Goal: Feedback & Contribution: Leave review/rating

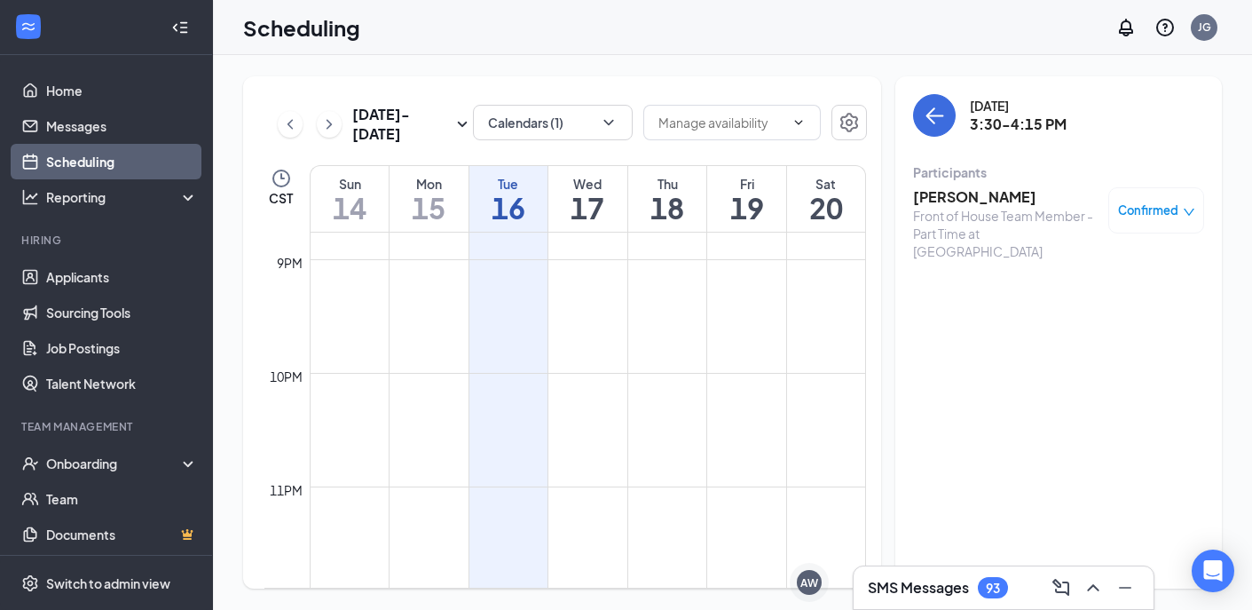
scroll to position [2371, 0]
click at [999, 195] on h3 "[PERSON_NAME]" at bounding box center [1006, 197] width 186 height 20
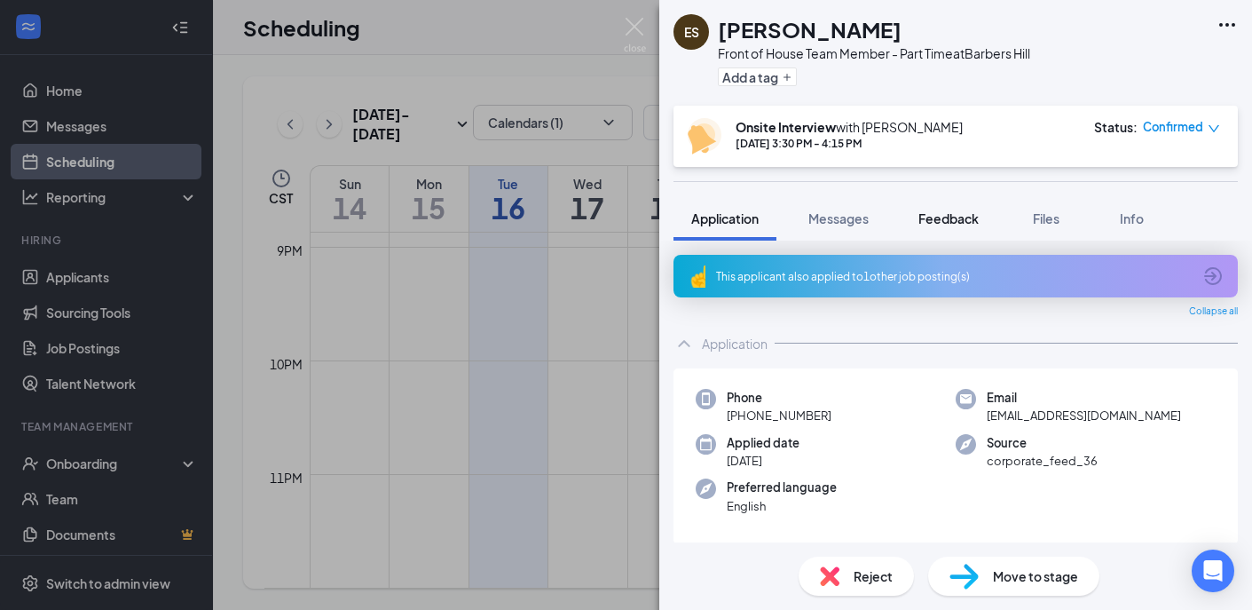
click at [940, 225] on div "Feedback" at bounding box center [949, 218] width 60 height 18
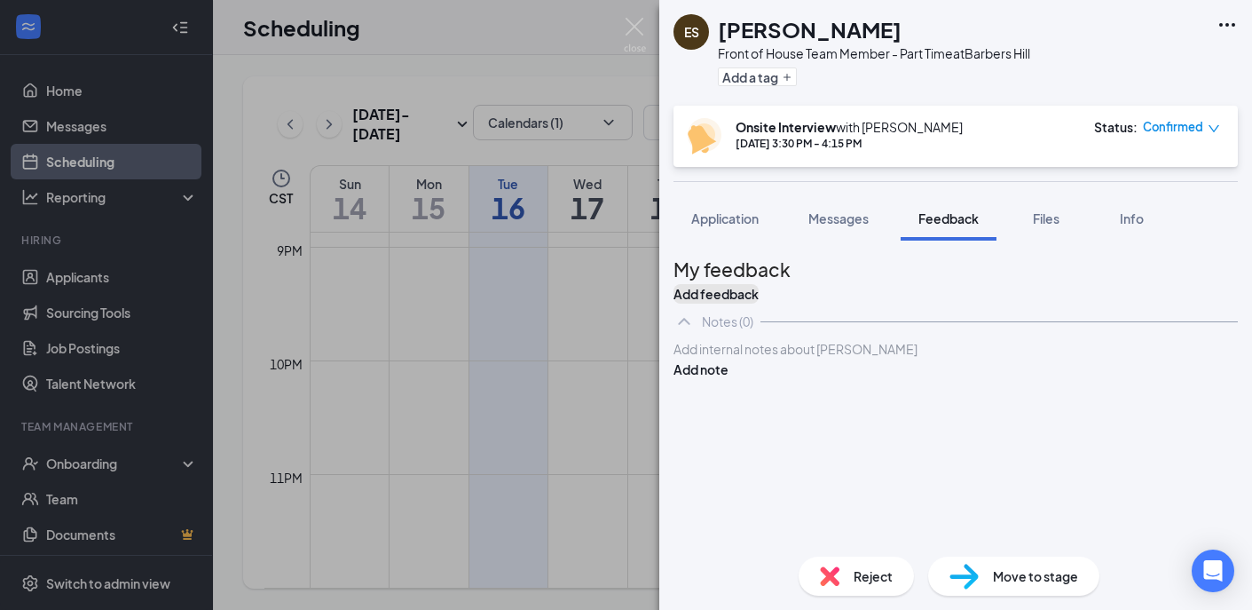
click at [759, 284] on button "Add feedback" at bounding box center [716, 294] width 85 height 20
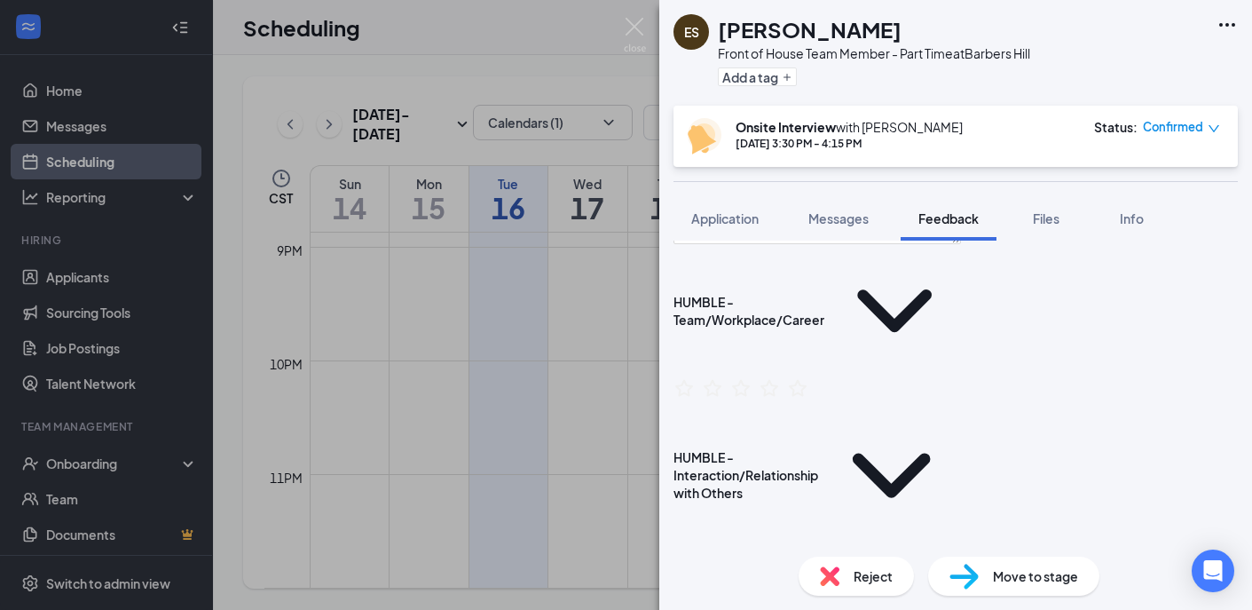
scroll to position [193, 0]
click at [914, 336] on icon "ChevronDown" at bounding box center [894, 311] width 133 height 133
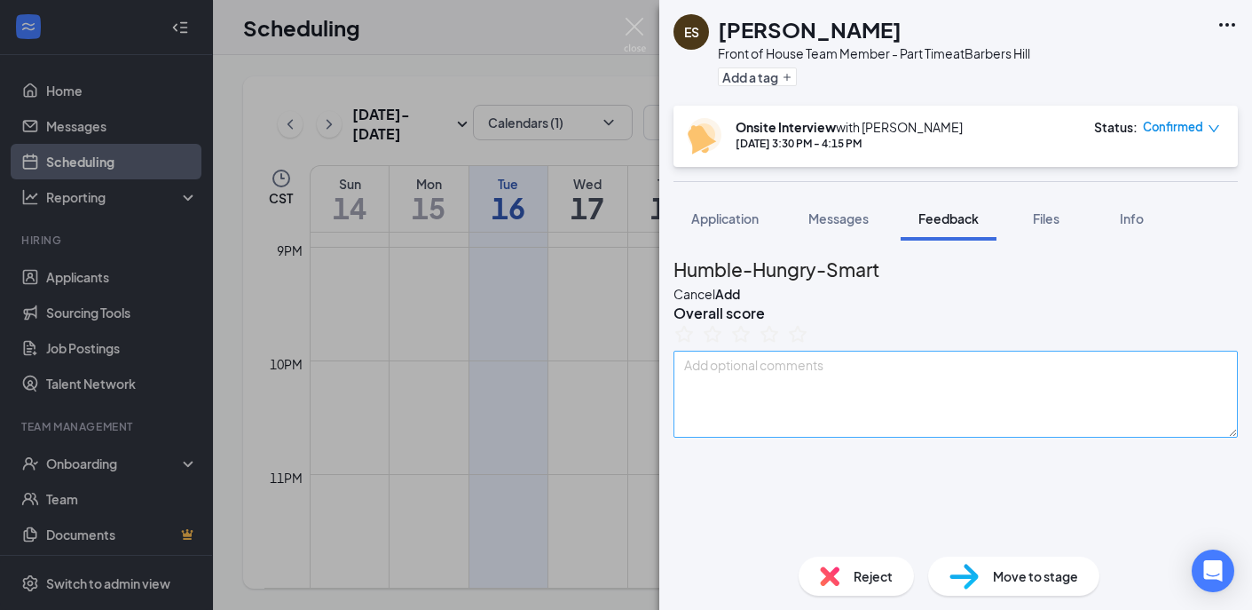
scroll to position [51, 0]
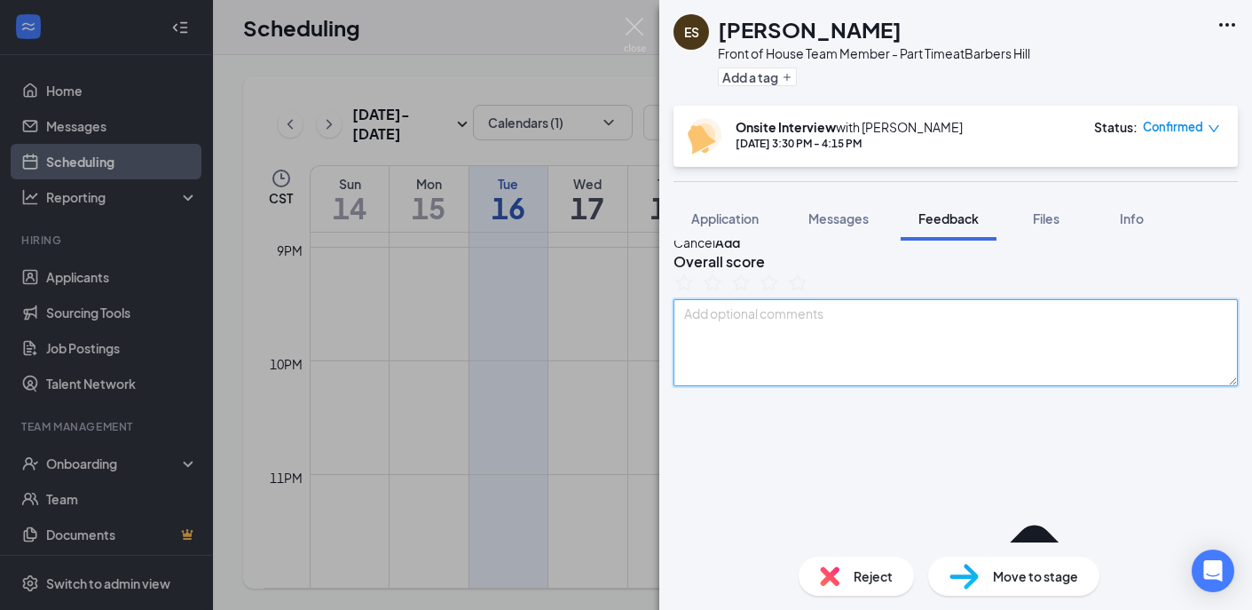
click at [882, 361] on textarea at bounding box center [956, 342] width 564 height 87
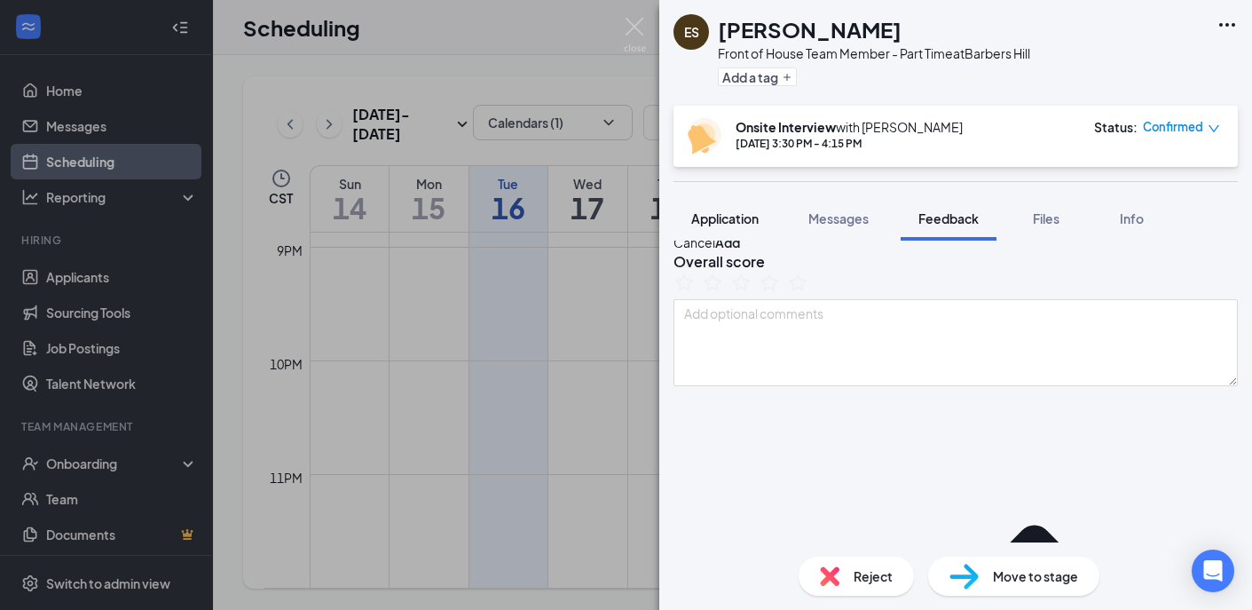
click at [727, 213] on span "Application" at bounding box center [724, 218] width 67 height 16
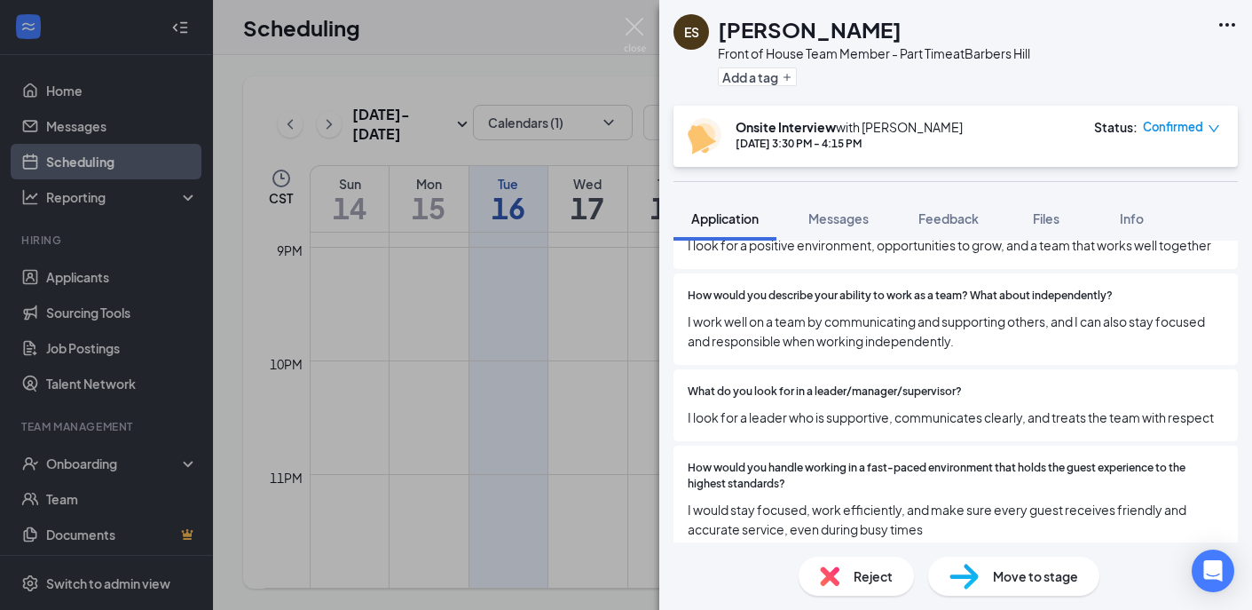
scroll to position [1630, 0]
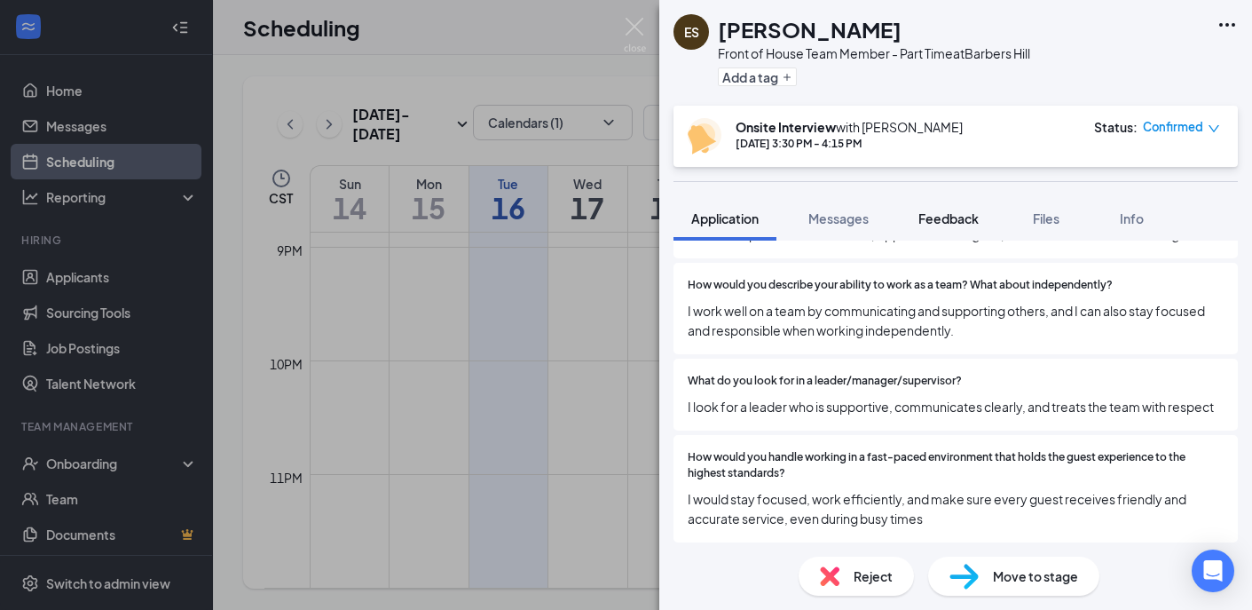
click at [953, 211] on span "Feedback" at bounding box center [949, 218] width 60 height 16
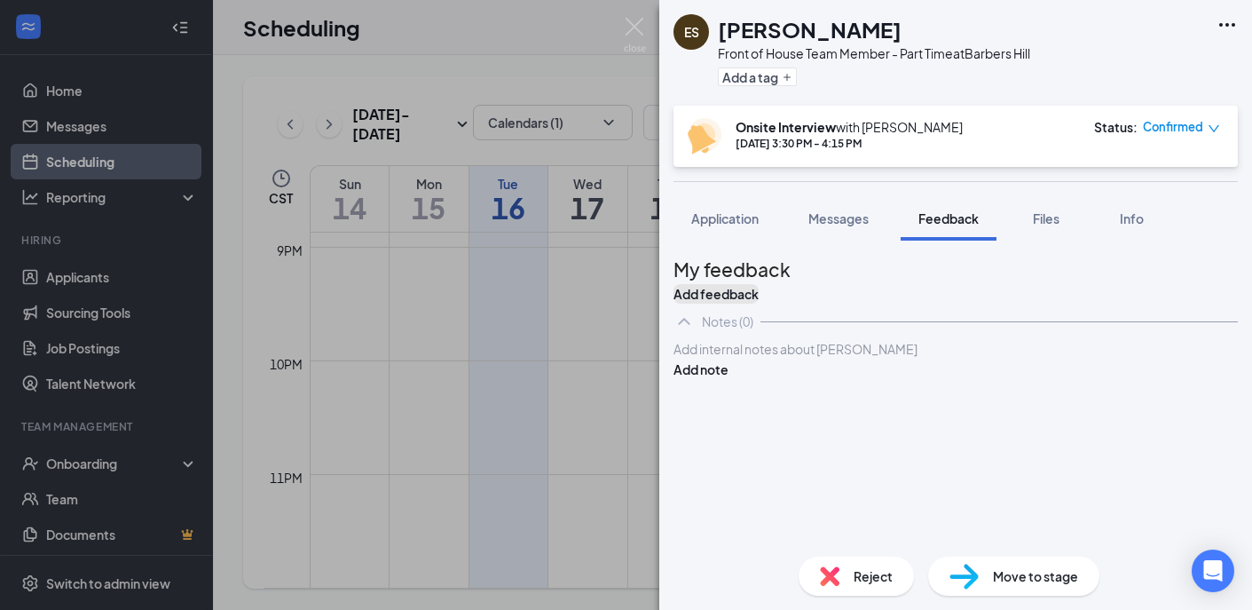
click at [759, 290] on button "Add feedback" at bounding box center [716, 294] width 85 height 20
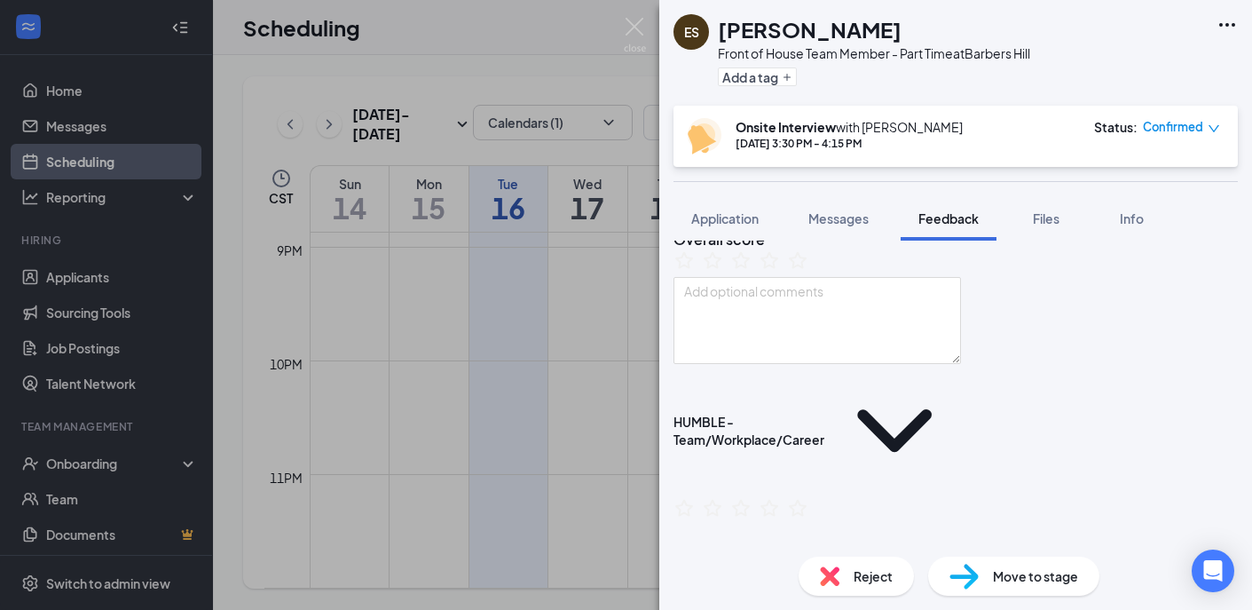
scroll to position [102, 0]
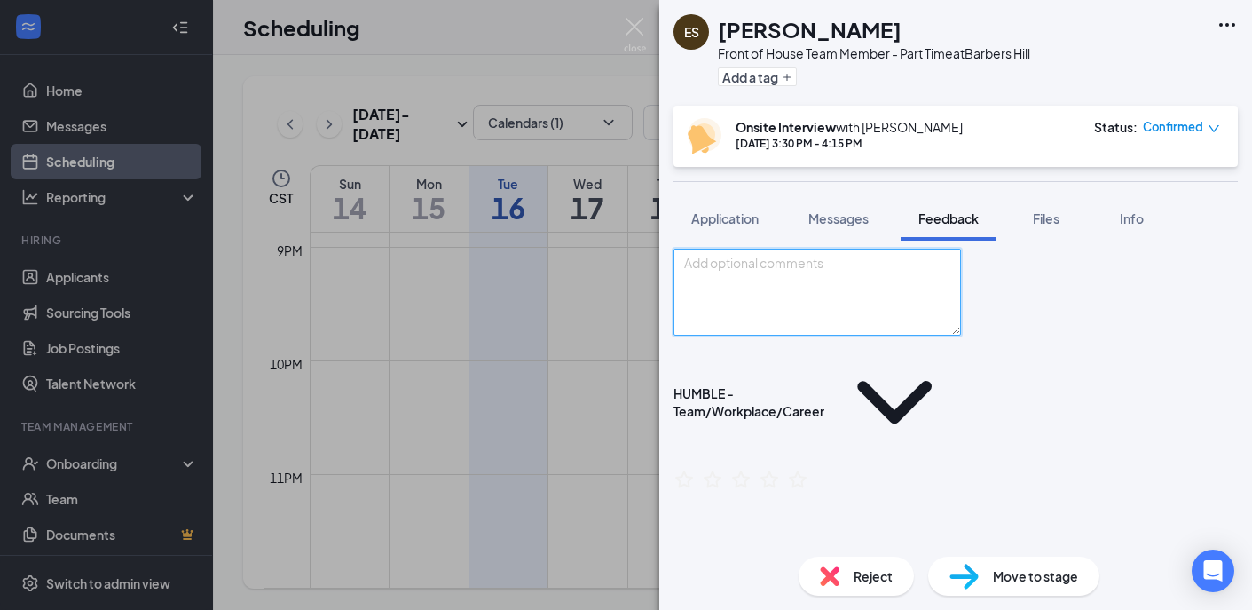
click at [865, 321] on textarea at bounding box center [818, 291] width 288 height 87
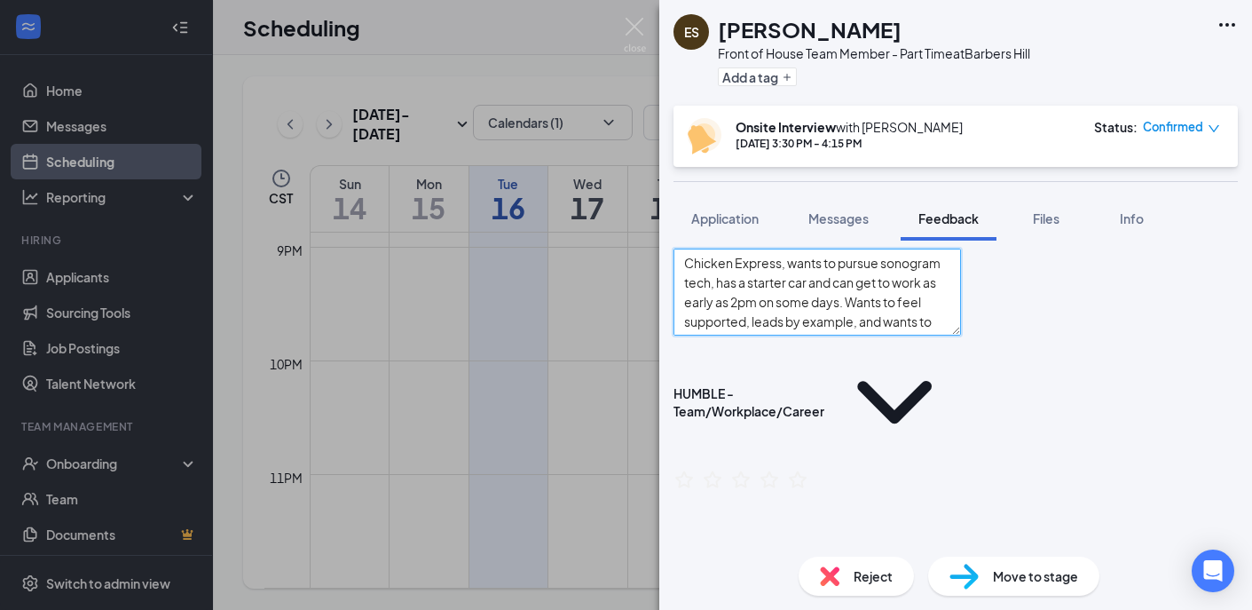
type textarea "Chicken Express, wants to pursue sonogram tech, has a starter car and can get t…"
click at [920, 423] on icon "ChevronDown" at bounding box center [894, 402] width 75 height 43
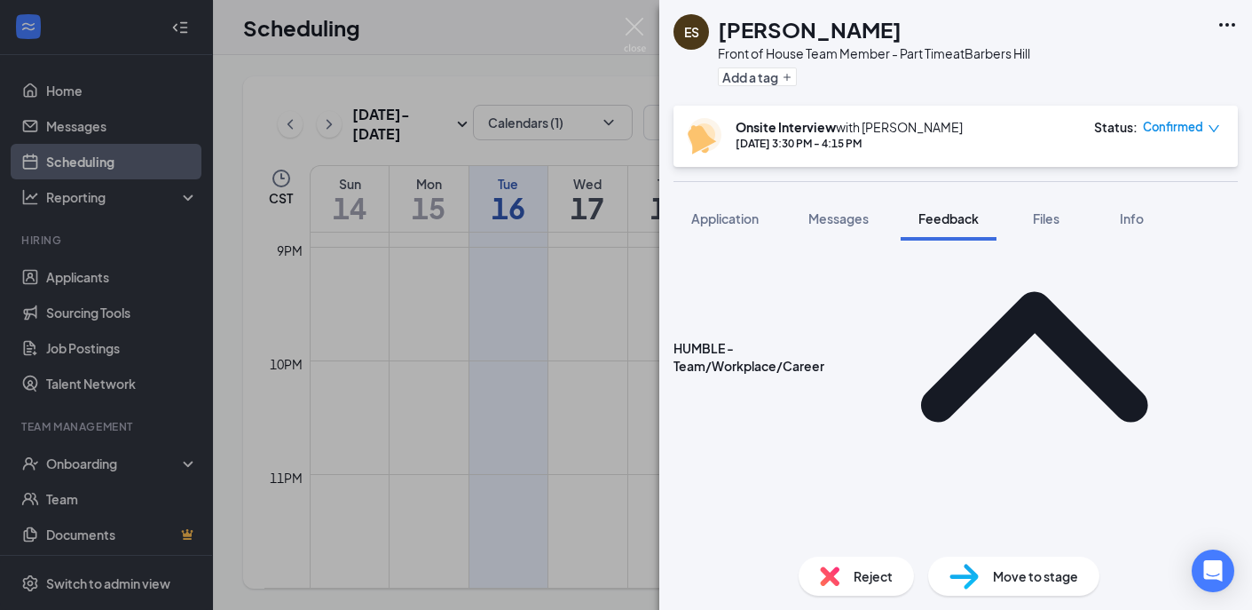
scroll to position [356, 0]
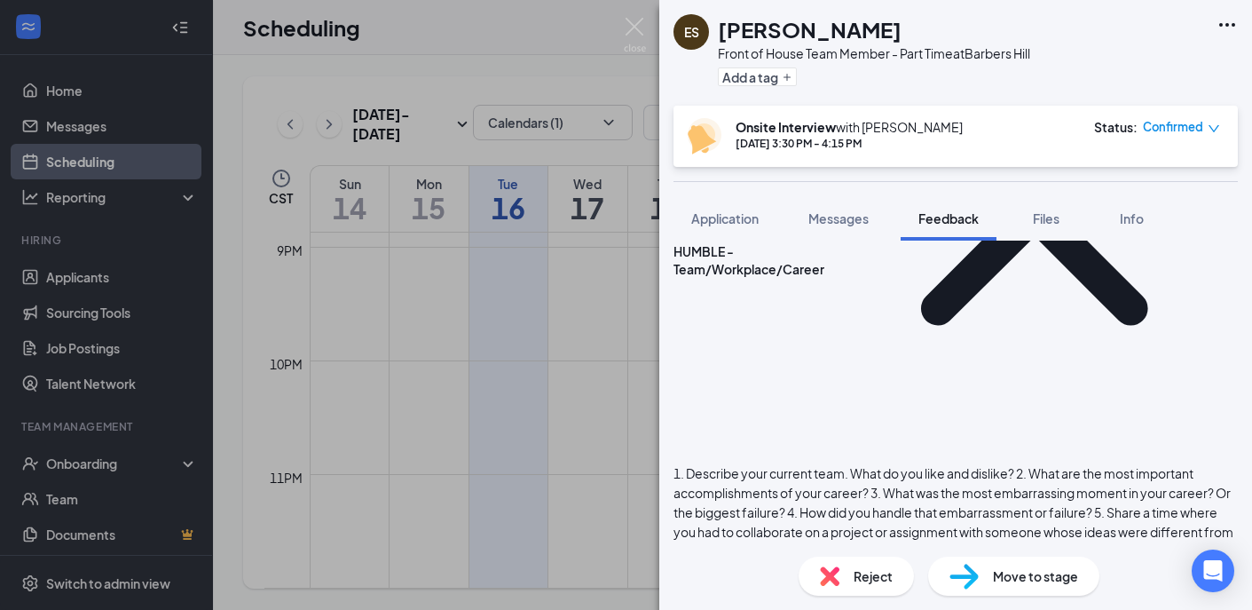
scroll to position [297, 0]
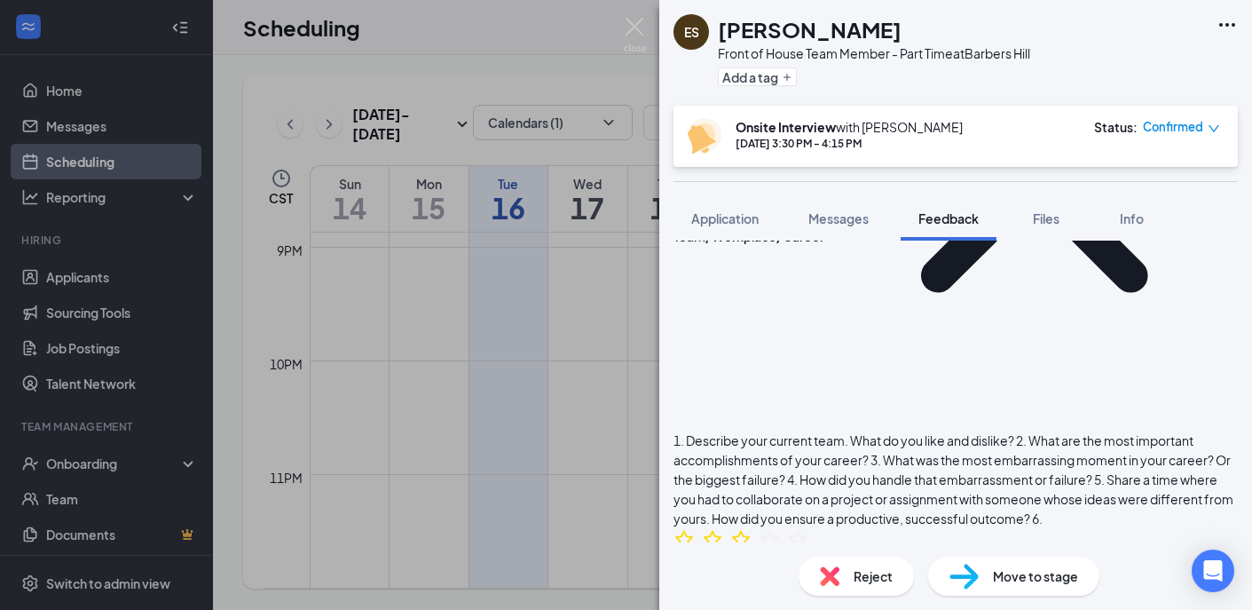
scroll to position [453, 0]
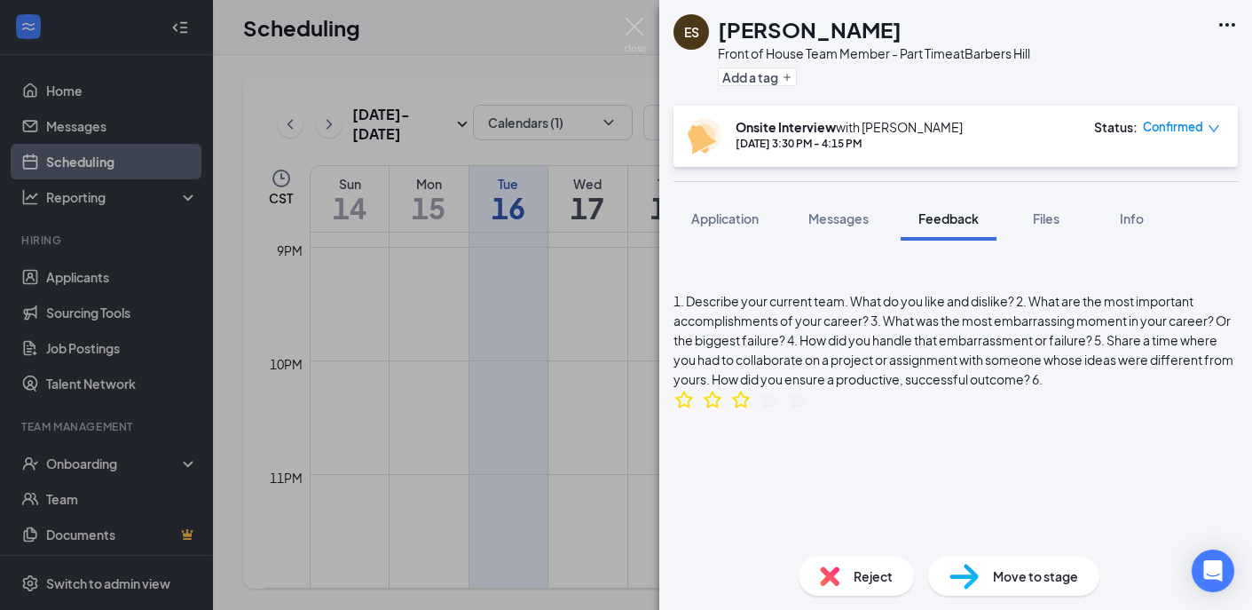
scroll to position [555, 0]
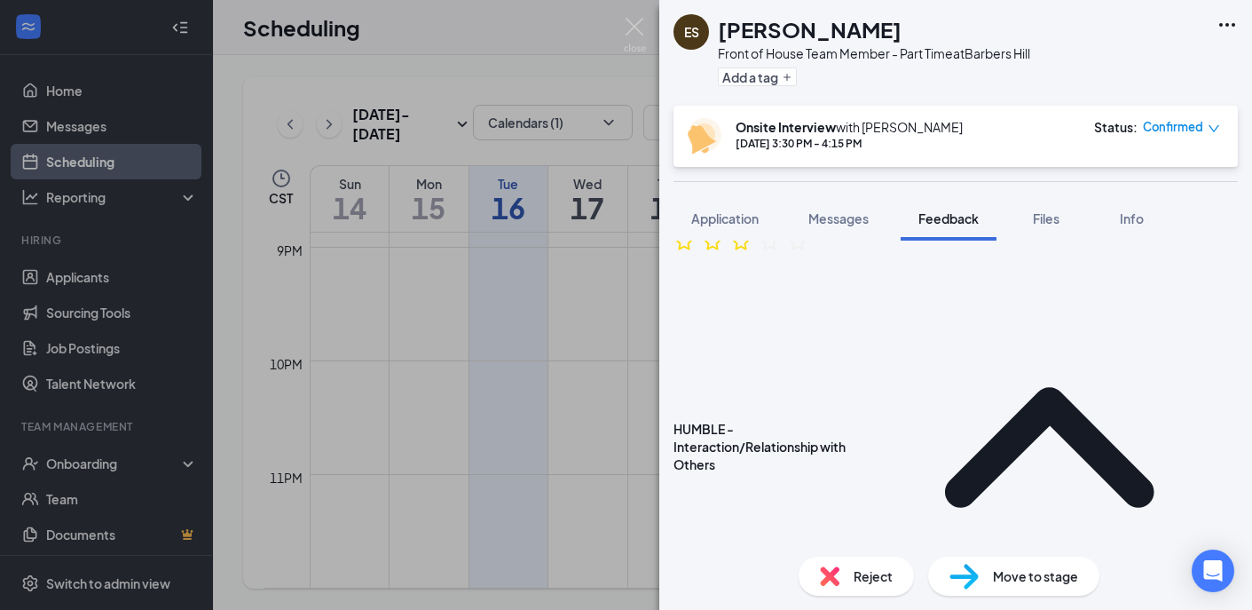
scroll to position [733, 0]
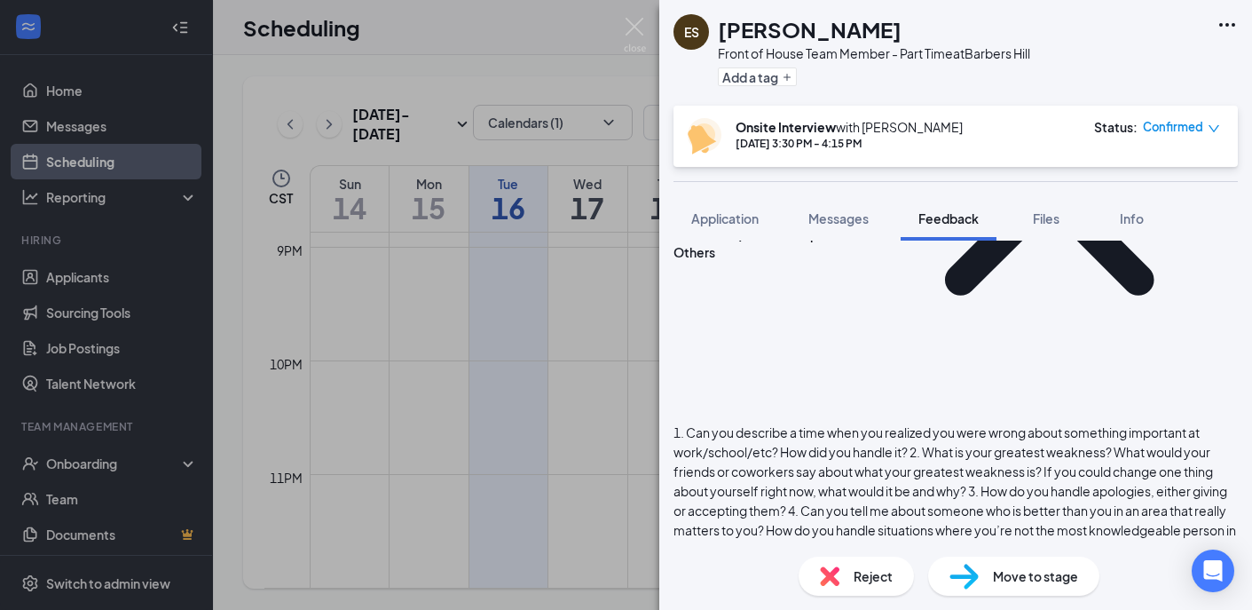
scroll to position [930, 0]
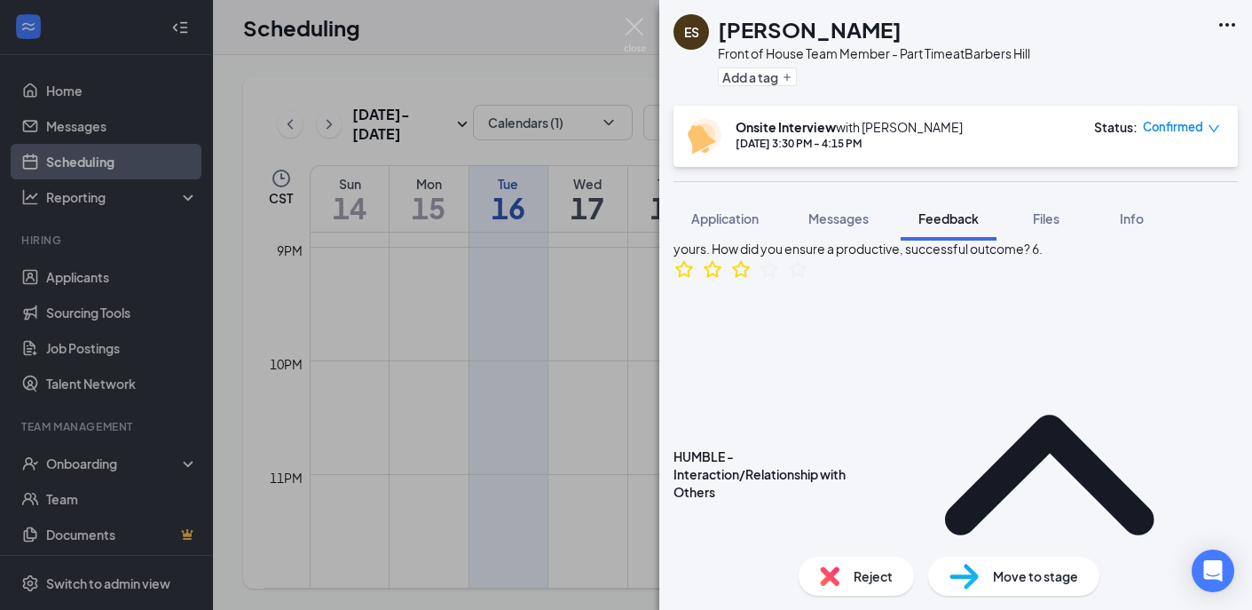
scroll to position [739, 0]
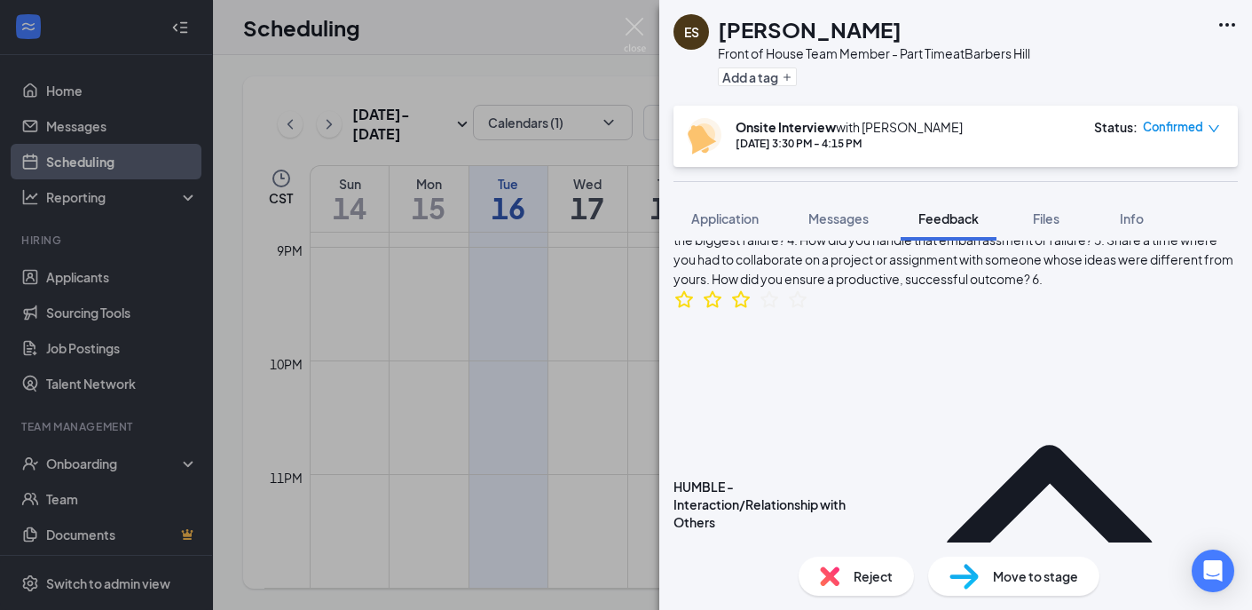
scroll to position [625, 0]
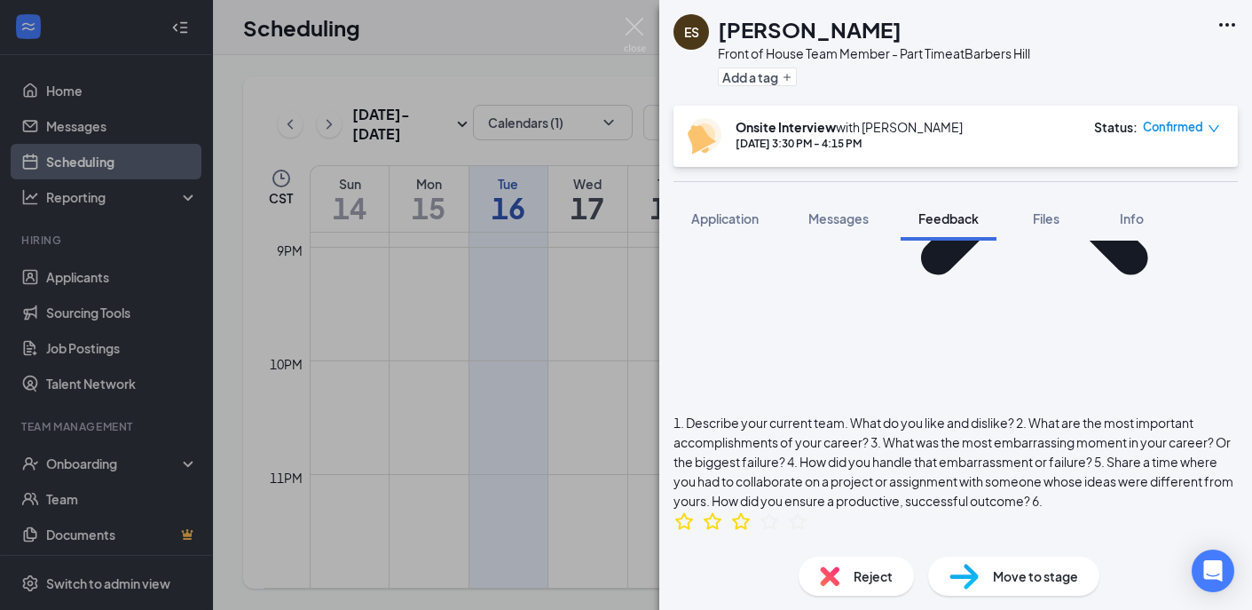
scroll to position [426, 0]
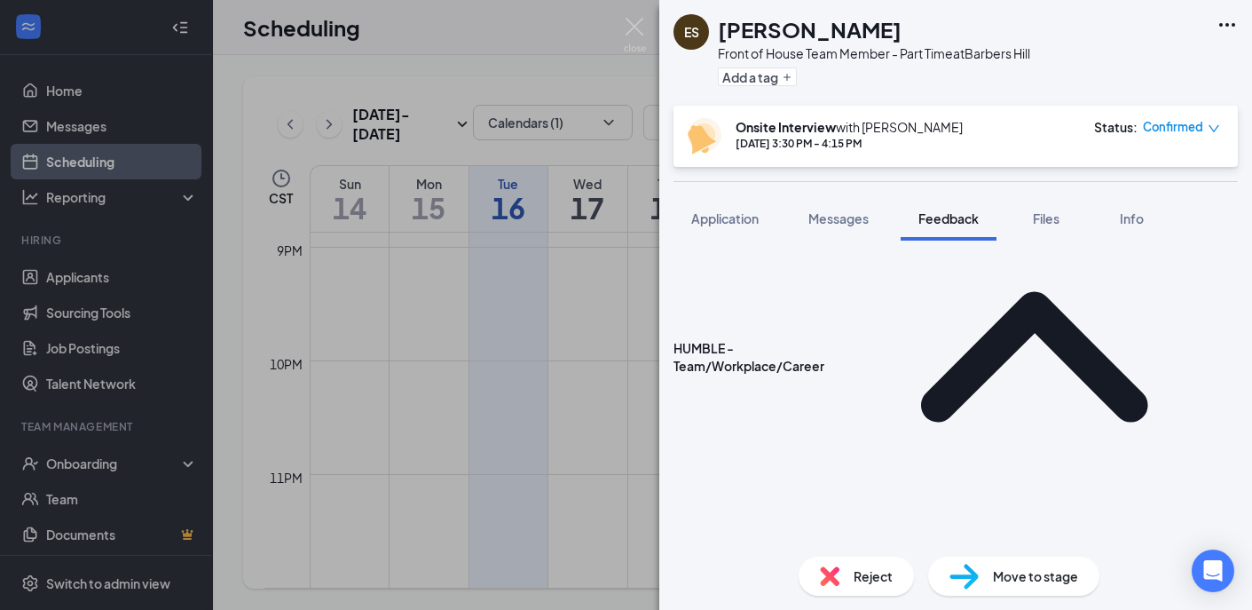
scroll to position [0, 0]
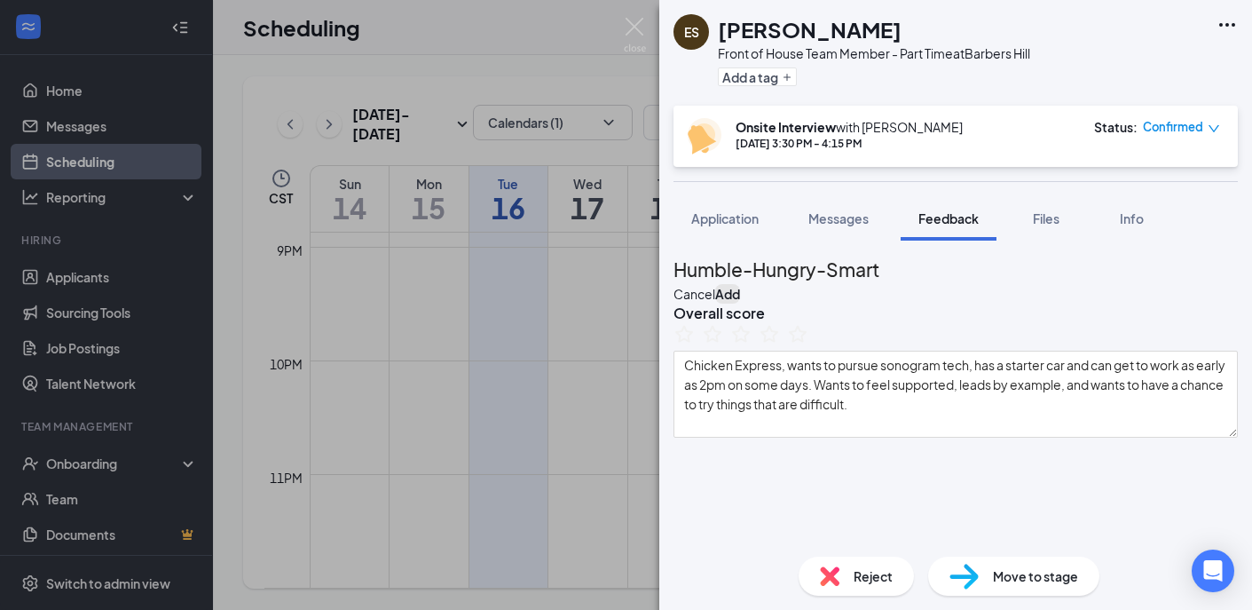
click at [740, 286] on button "Add" at bounding box center [727, 294] width 25 height 20
click at [753, 345] on icon "StarBorder" at bounding box center [741, 333] width 23 height 23
click at [740, 289] on button "Add" at bounding box center [727, 294] width 25 height 20
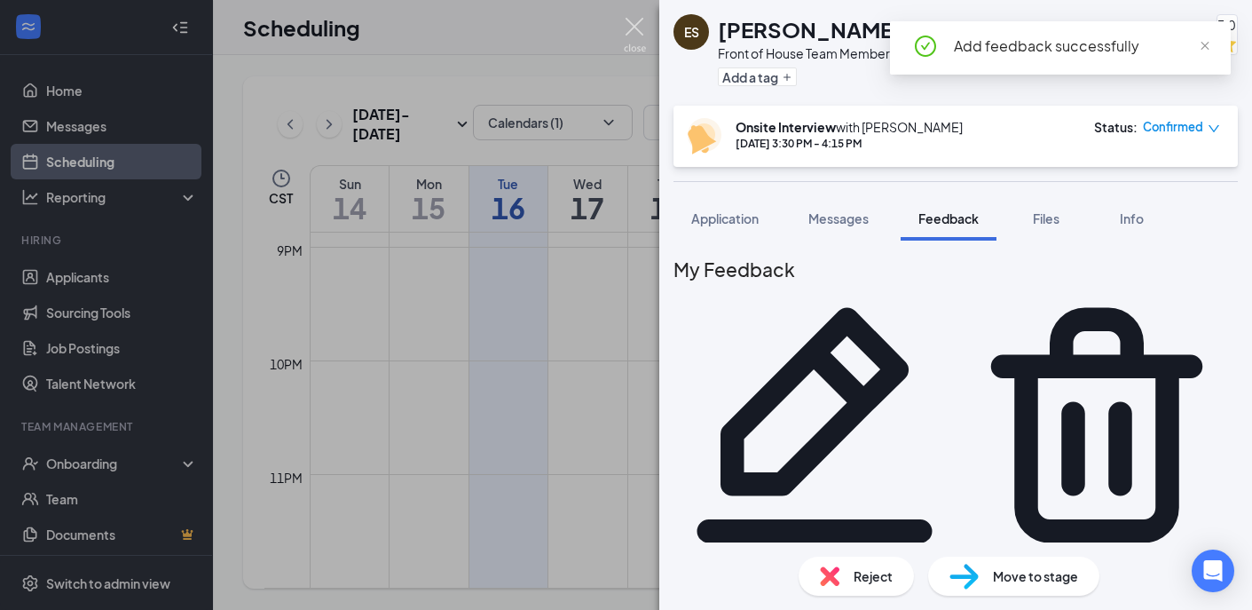
click at [632, 23] on img at bounding box center [635, 35] width 22 height 35
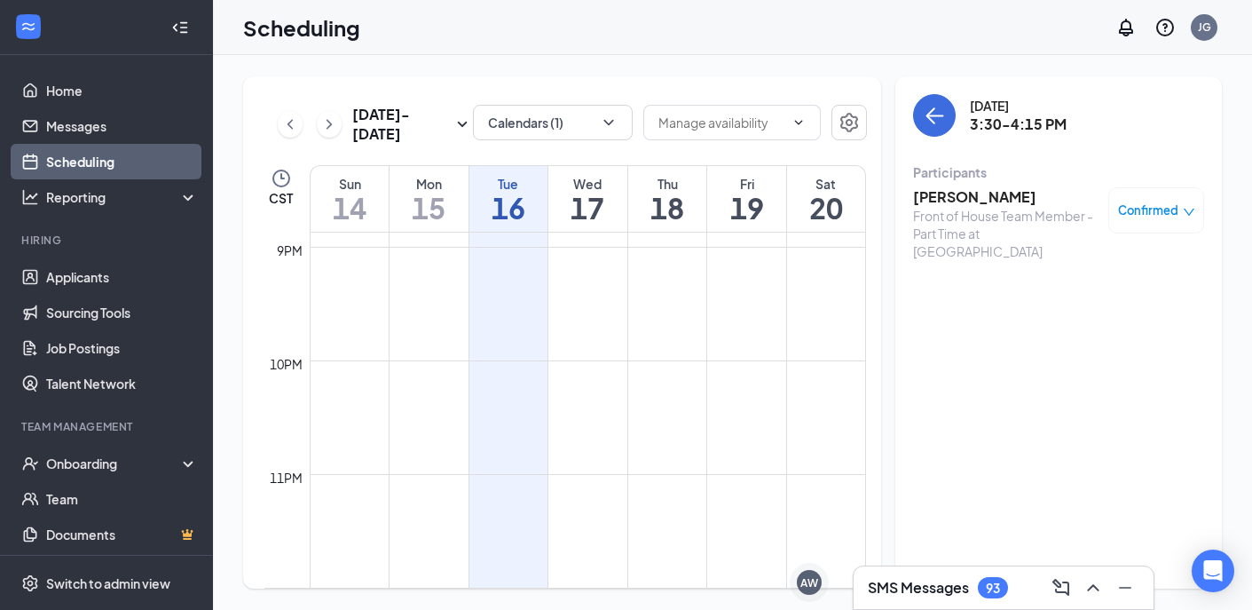
click at [967, 583] on h3 "SMS Messages" at bounding box center [918, 588] width 101 height 20
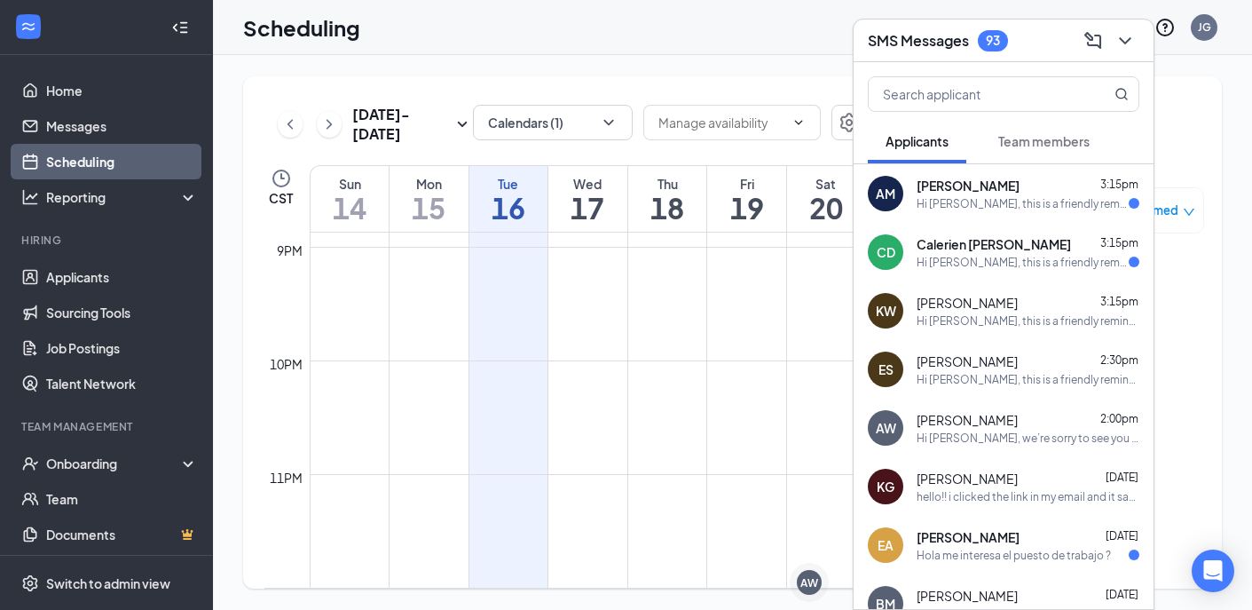
click at [1001, 258] on div "Hi [PERSON_NAME], this is a friendly reminder. Your interview with [DEMOGRAPHIC…" at bounding box center [1023, 262] width 212 height 15
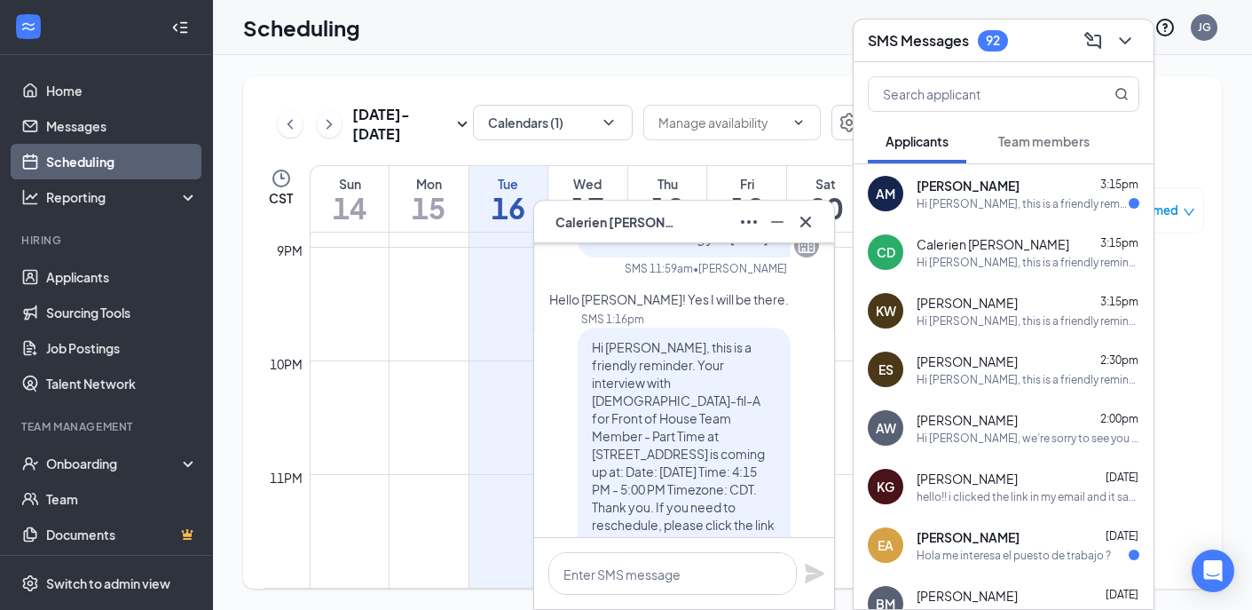
scroll to position [-22, 0]
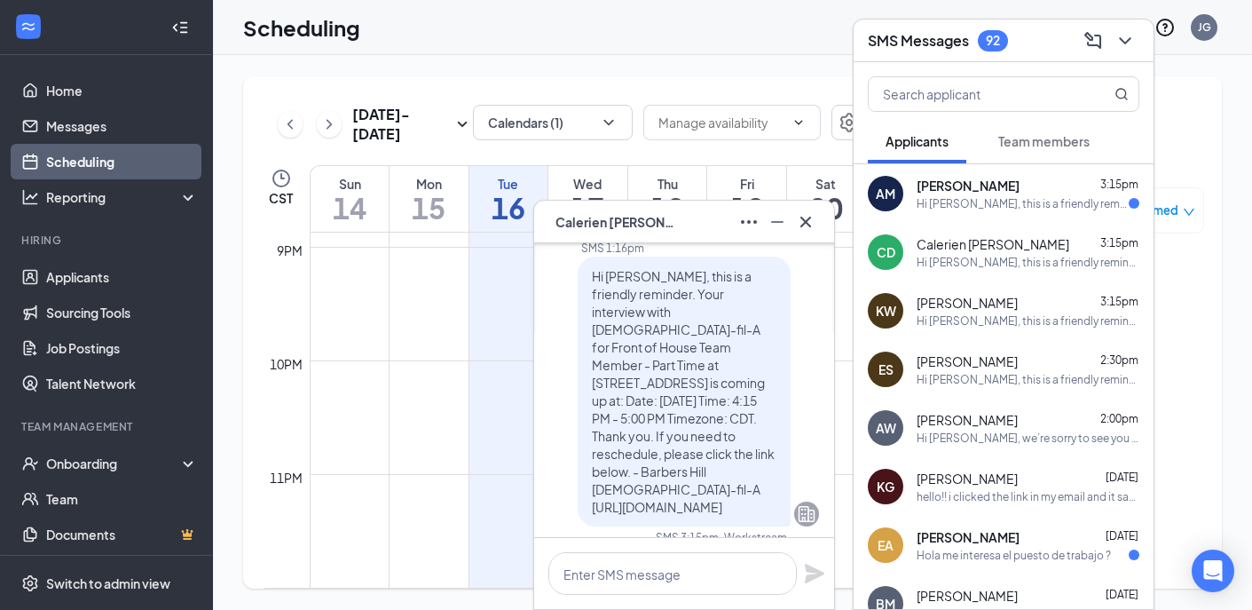
click at [1008, 196] on div "Hi [PERSON_NAME], this is a friendly reminder. Your interview with [DEMOGRAPHIC…" at bounding box center [1023, 203] width 212 height 15
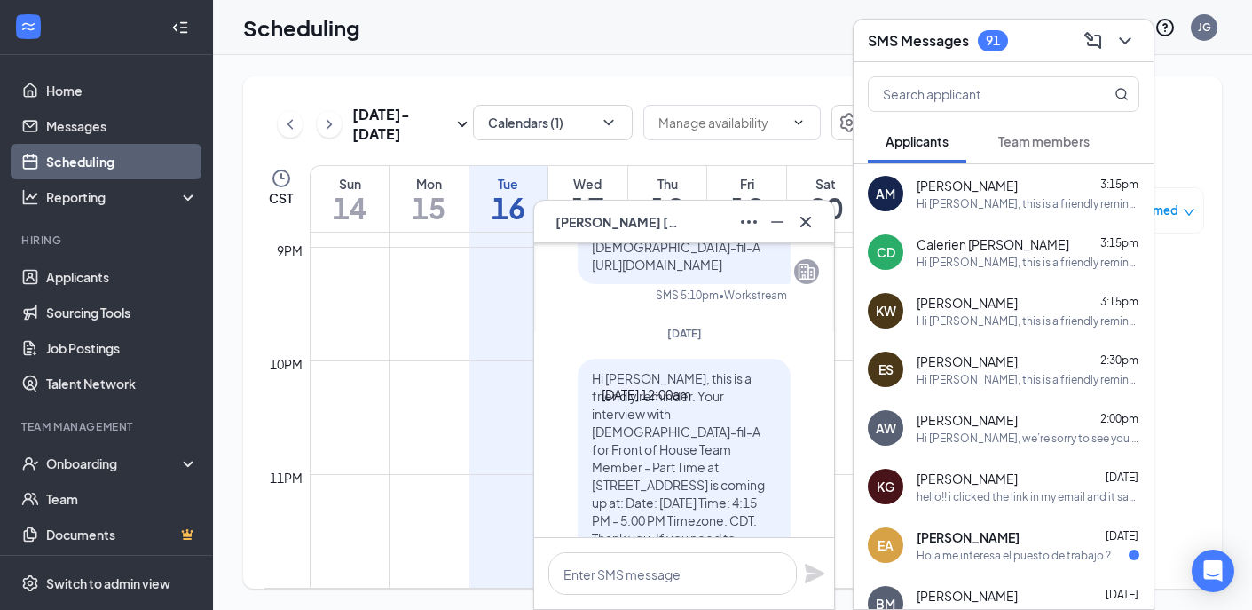
scroll to position [-778, 0]
click at [809, 218] on icon "Cross" at bounding box center [805, 221] width 21 height 21
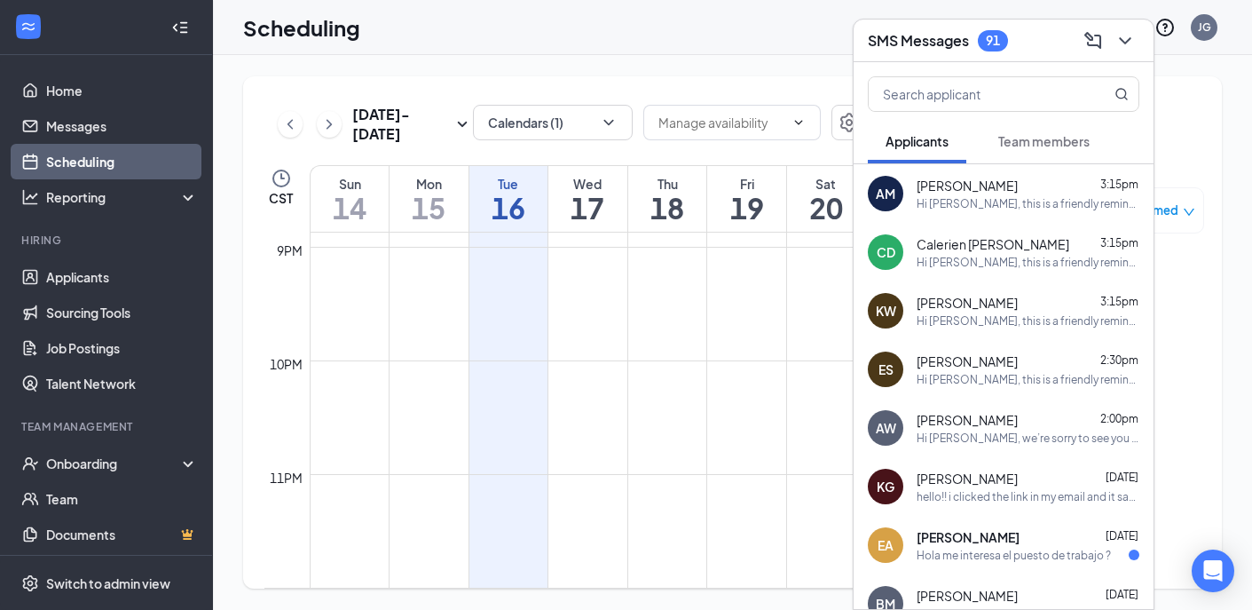
click at [1001, 320] on div "Hi [PERSON_NAME], this is a friendly reminder. Your interview with [DEMOGRAPHIC…" at bounding box center [1028, 320] width 223 height 15
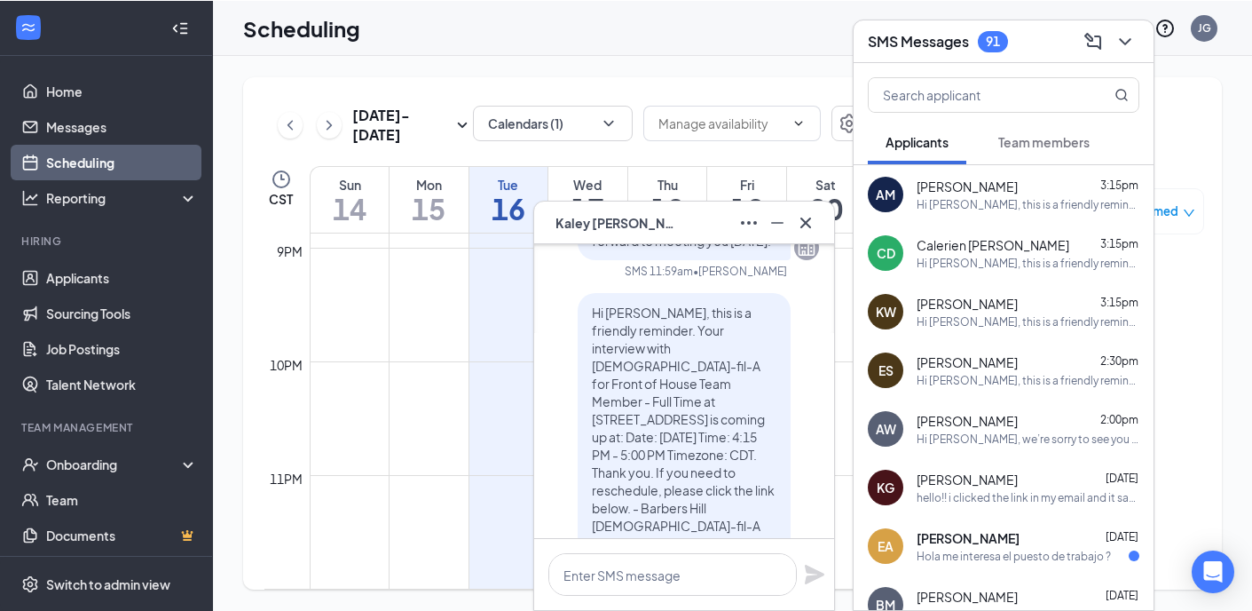
scroll to position [0, 0]
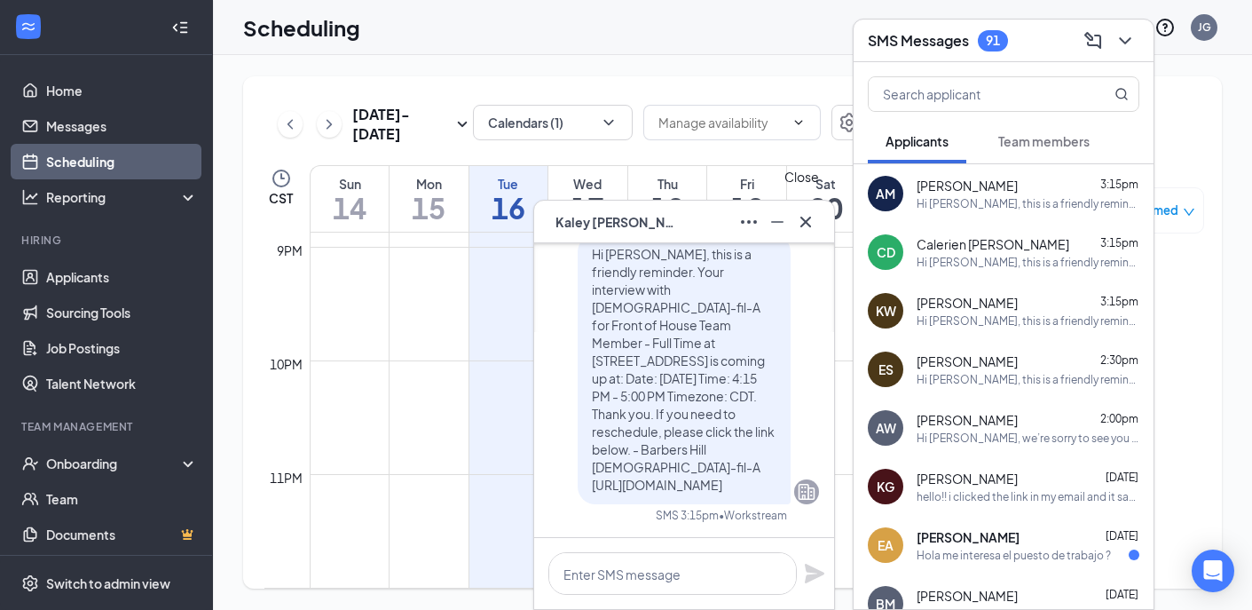
click at [807, 226] on icon "Cross" at bounding box center [805, 221] width 21 height 21
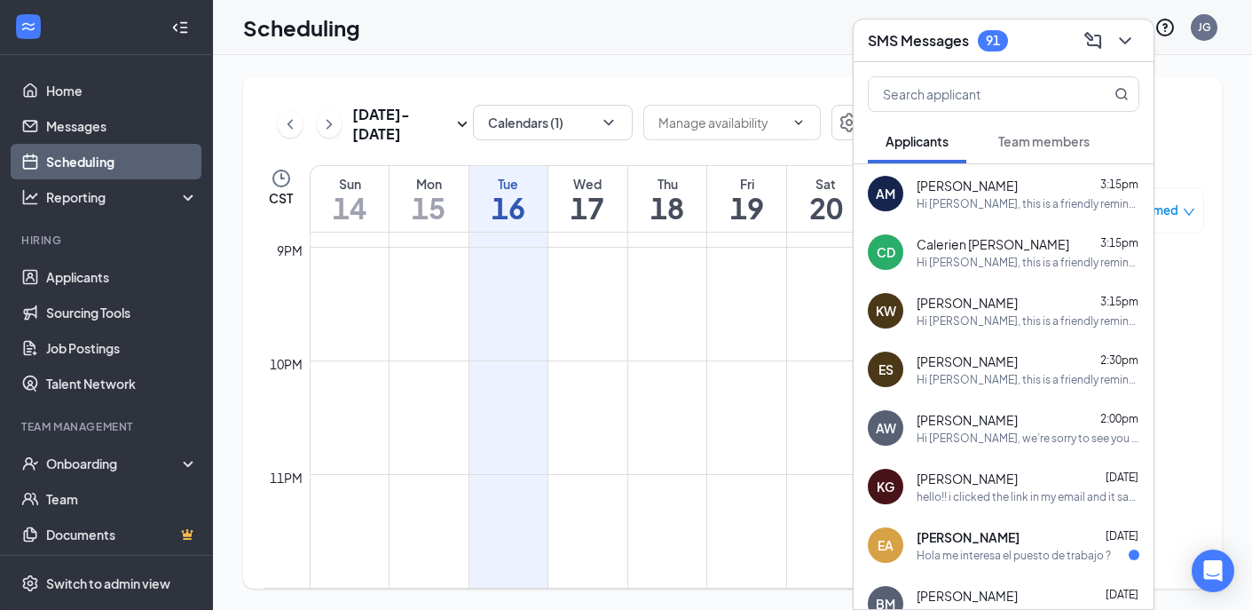
click at [1029, 50] on div "SMS Messages 91" at bounding box center [1004, 41] width 272 height 28
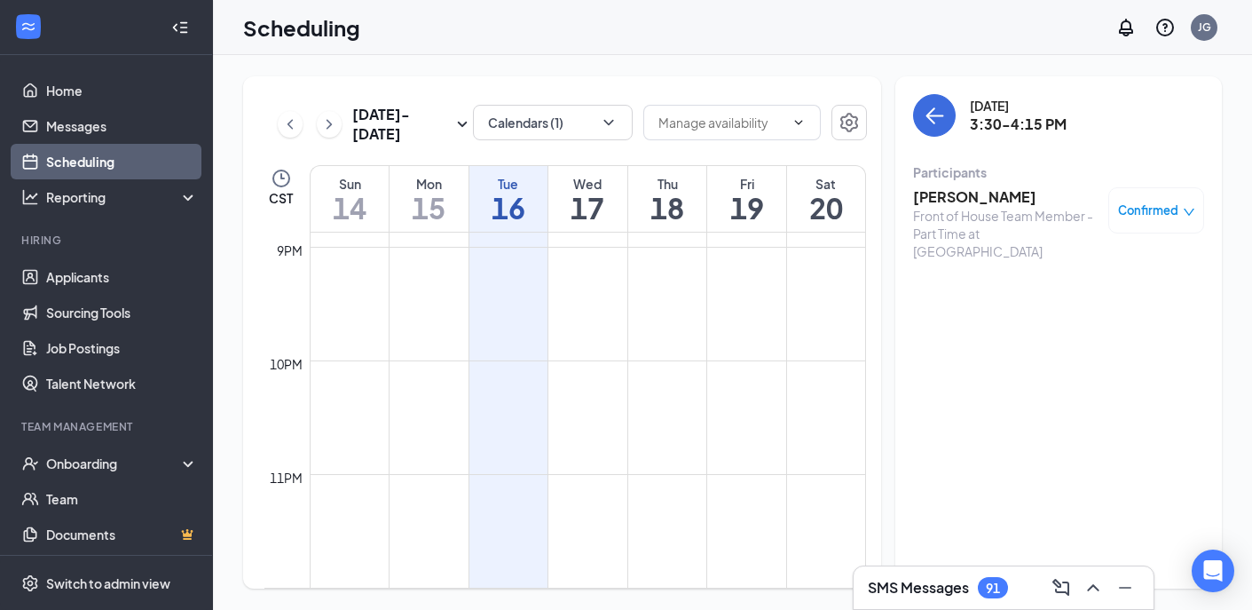
click at [78, 159] on link "Scheduling" at bounding box center [122, 161] width 152 height 35
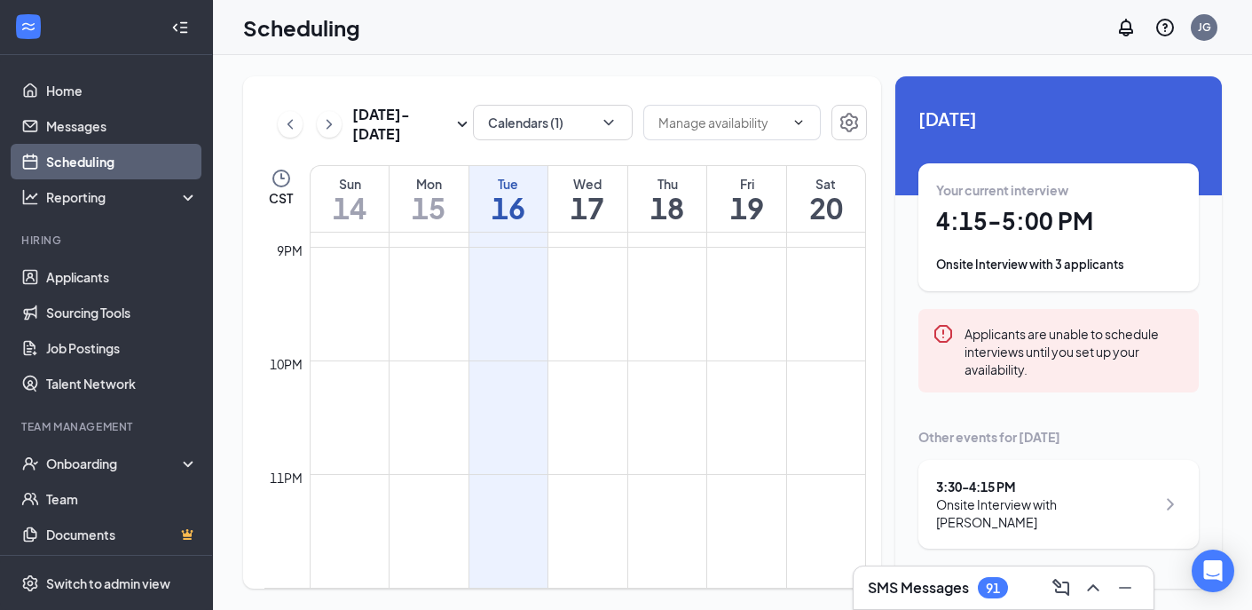
click at [1053, 241] on div "Your current interview 4:15 - 5:00 PM Onsite Interview with 3 applicants" at bounding box center [1058, 227] width 245 height 92
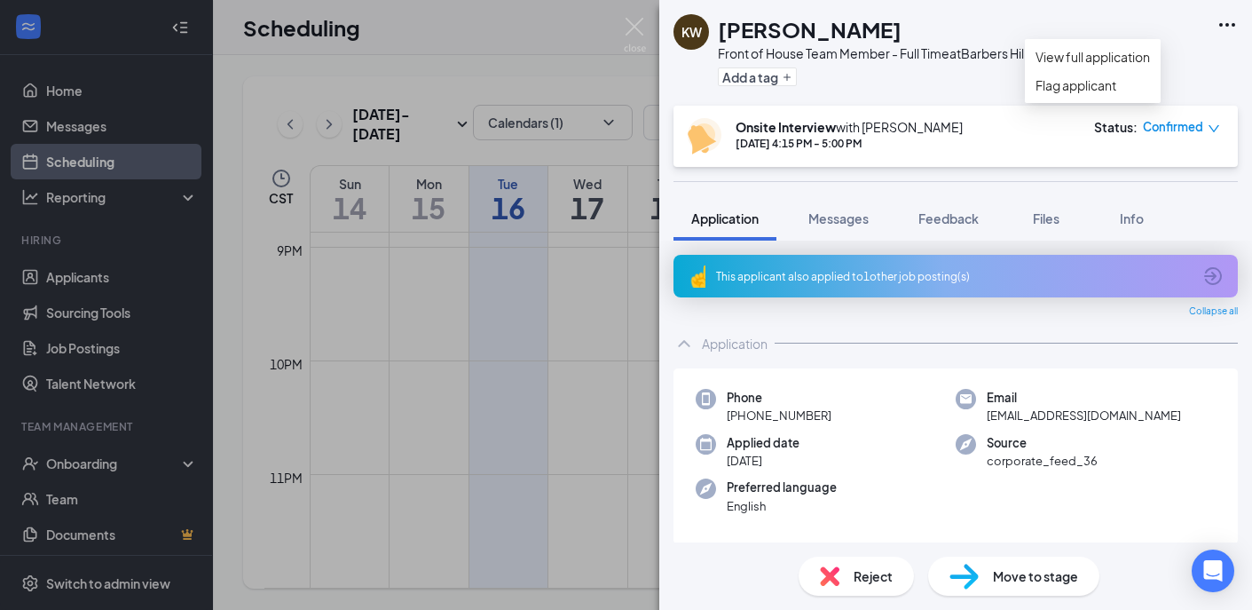
click at [1226, 21] on icon "Ellipses" at bounding box center [1227, 24] width 21 height 21
click at [1149, 65] on link "View full application" at bounding box center [1093, 57] width 114 height 20
click at [628, 25] on img at bounding box center [635, 35] width 22 height 35
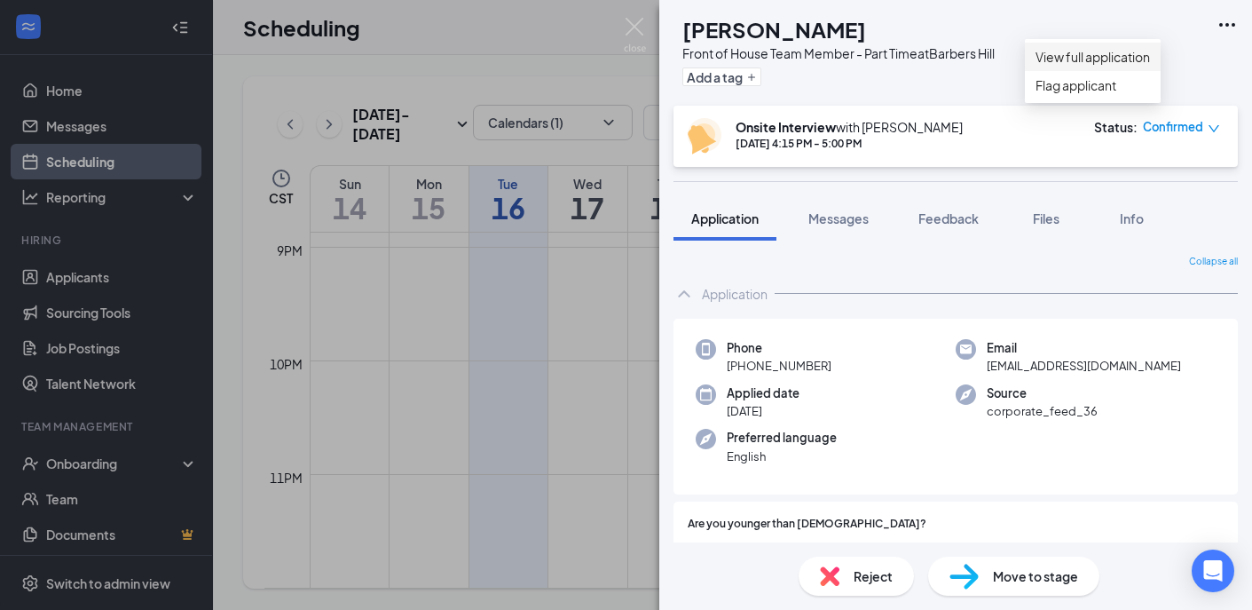
click at [1138, 63] on link "View full application" at bounding box center [1093, 57] width 114 height 20
